Goal: Check status: Check status

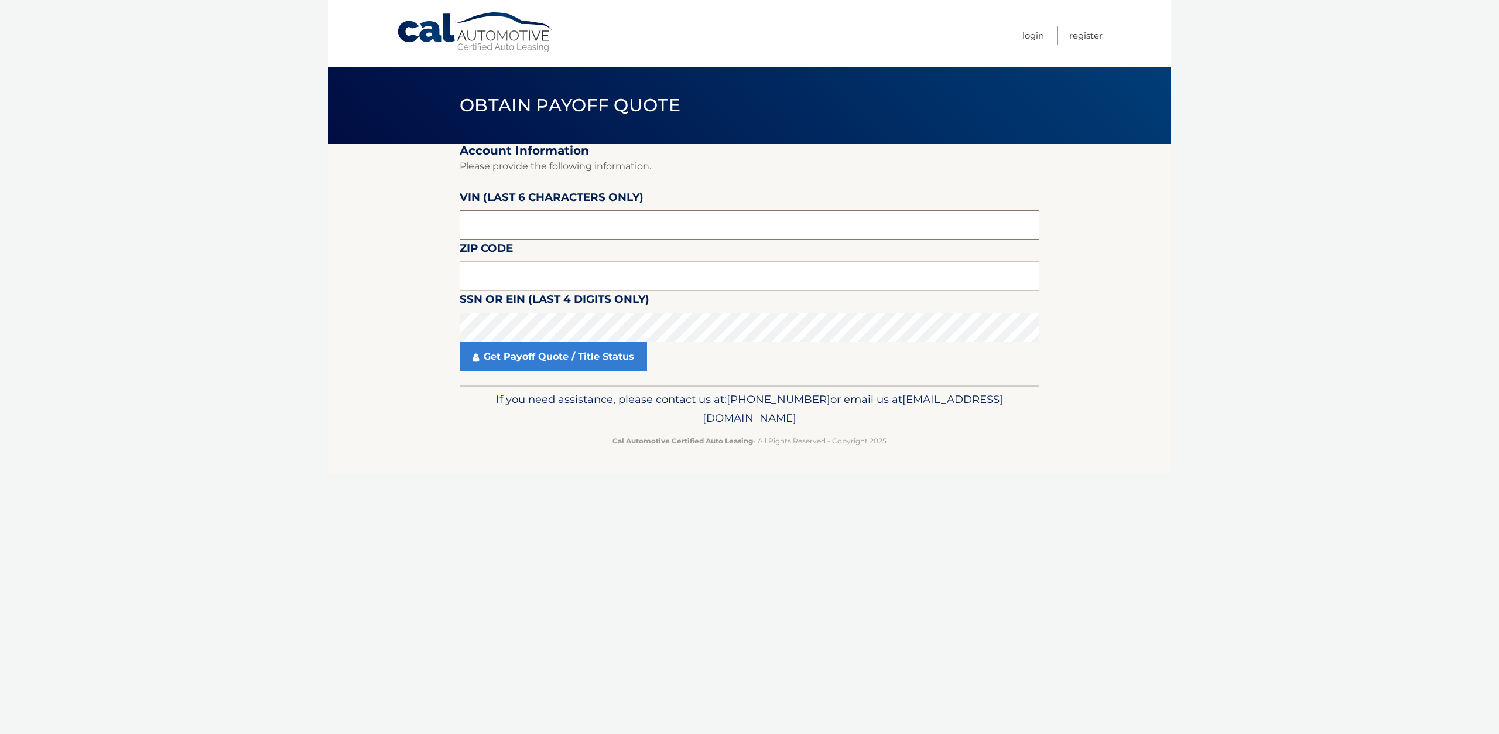
click at [522, 224] on input "text" at bounding box center [750, 224] width 580 height 29
type input "704620"
type input "10309"
click at [552, 355] on link "Get Payoff Quote / Title Status" at bounding box center [553, 356] width 187 height 29
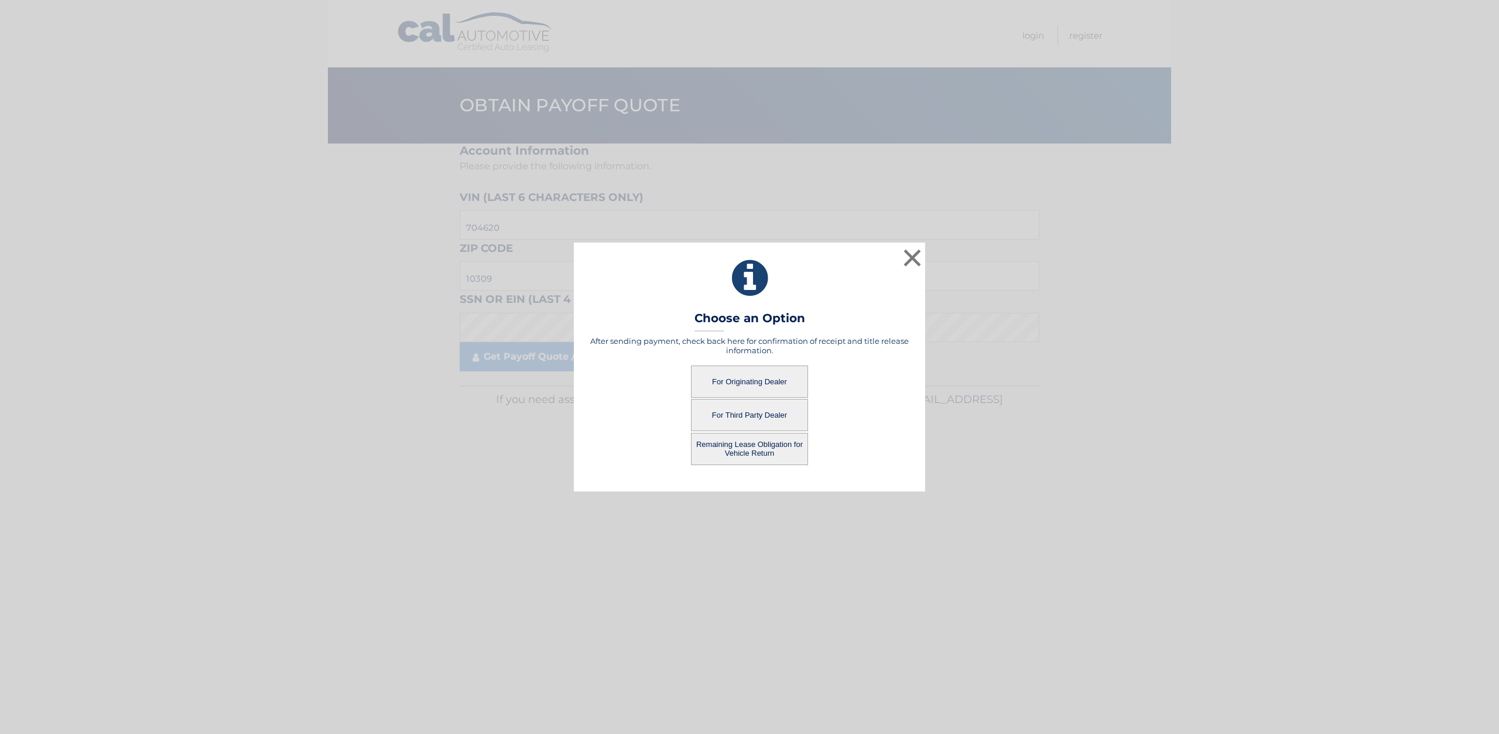
click at [739, 376] on button "For Originating Dealer" at bounding box center [749, 381] width 117 height 32
click at [746, 382] on button "For Originating Dealer" at bounding box center [749, 381] width 117 height 32
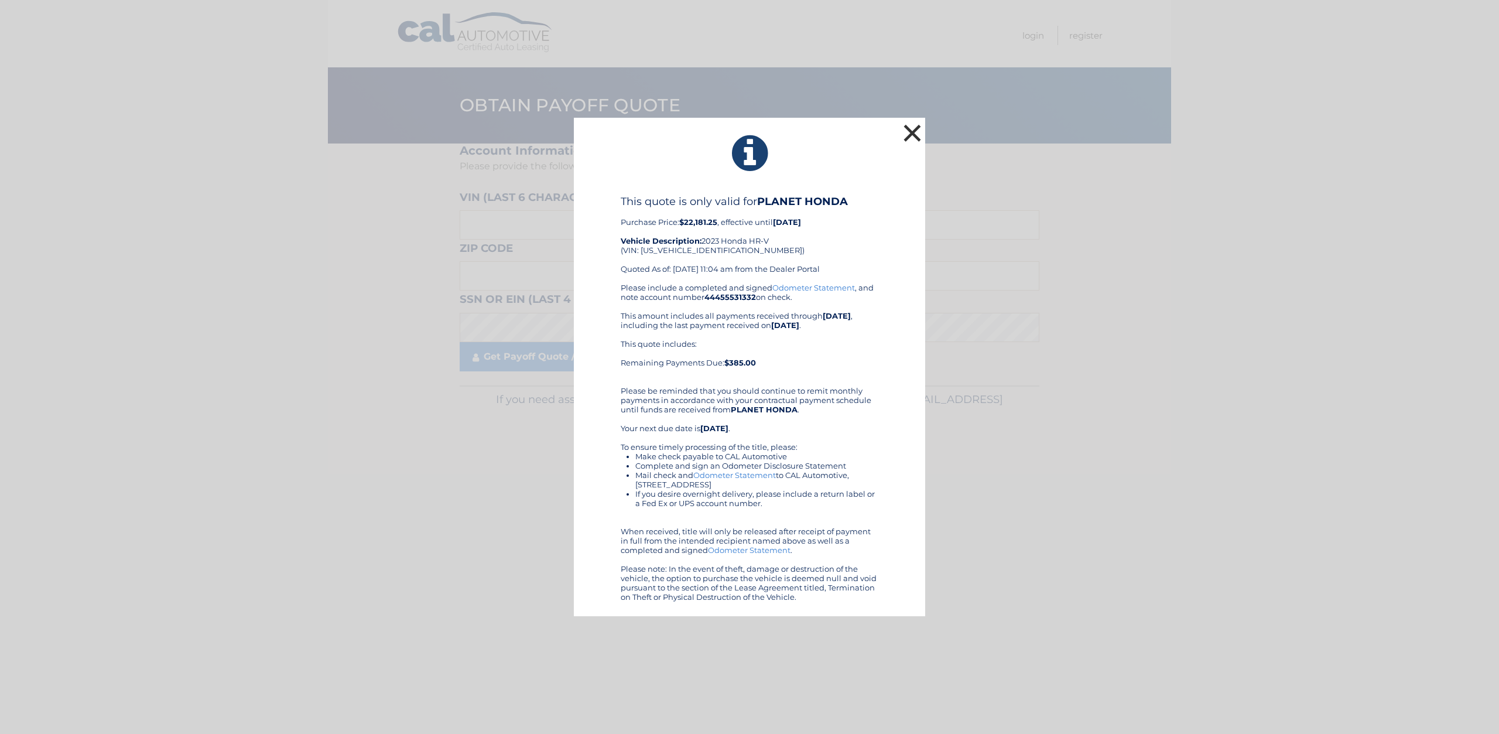
click at [912, 129] on button "×" at bounding box center [912, 132] width 23 height 23
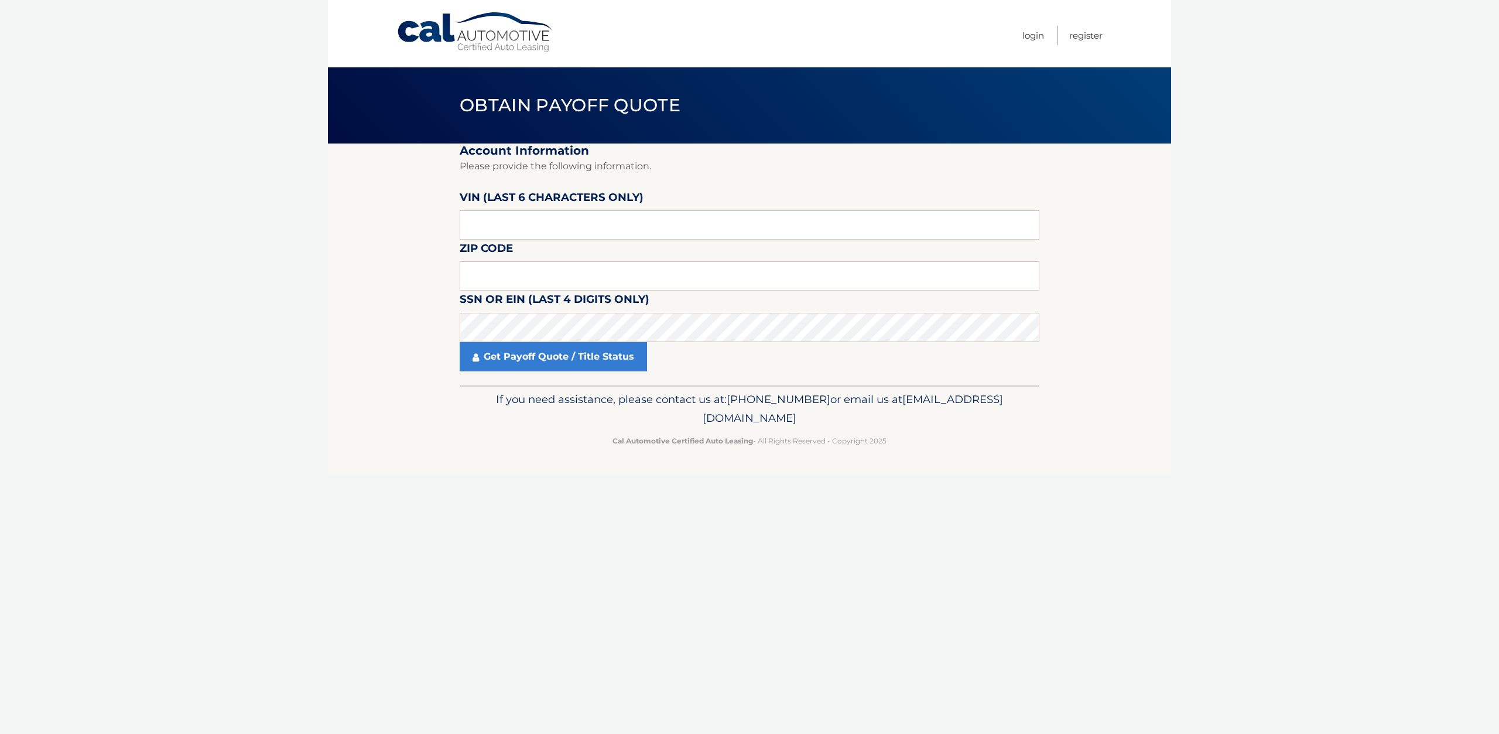
click at [186, 312] on body "Cal Automotive Menu Login Register Obtain Payoff Quote" at bounding box center [749, 367] width 1499 height 734
